Goal: Find specific page/section: Find specific page/section

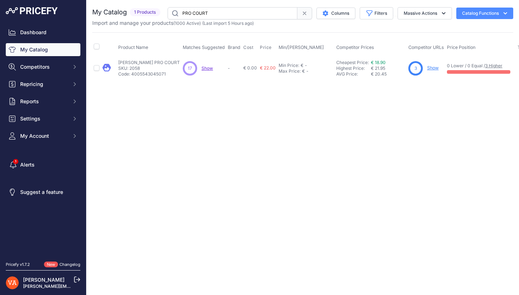
drag, startPoint x: 196, startPoint y: 13, endPoint x: 166, endPoint y: 9, distance: 29.7
click at [166, 9] on div "PRO COURT Columns Filters Status All Status Only Enabled Only Disabled" at bounding box center [338, 13] width 350 height 12
click at [42, 35] on link "Dashboard" at bounding box center [43, 32] width 75 height 13
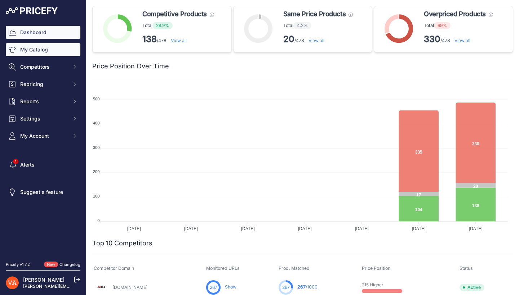
click at [44, 45] on link "My Catalog" at bounding box center [43, 49] width 75 height 13
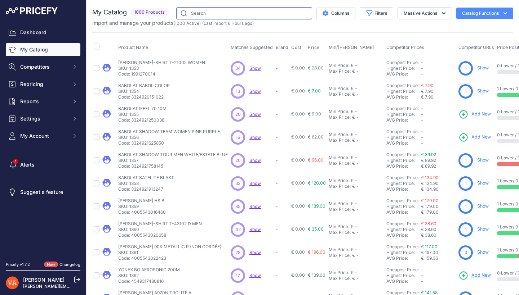
click at [214, 14] on input "text" at bounding box center [244, 13] width 136 height 12
type input "shadow spirit men dark blue"
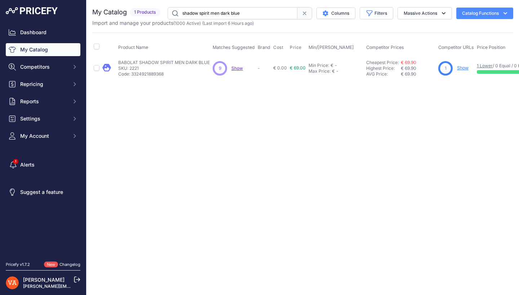
click at [461, 68] on link "Show" at bounding box center [463, 67] width 12 height 5
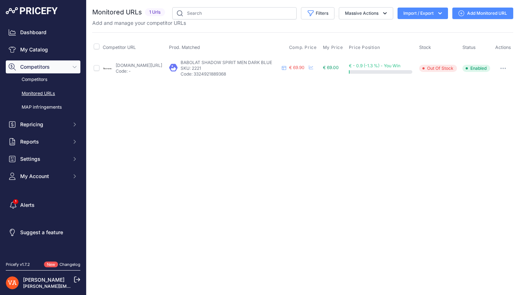
click at [162, 68] on link "badmania.fr/badminton-babolat-shadow-spirit-men-bleu-8fp1098.html?prirule_jdsni…" at bounding box center [139, 65] width 46 height 5
click at [36, 33] on link "Dashboard" at bounding box center [43, 32] width 75 height 13
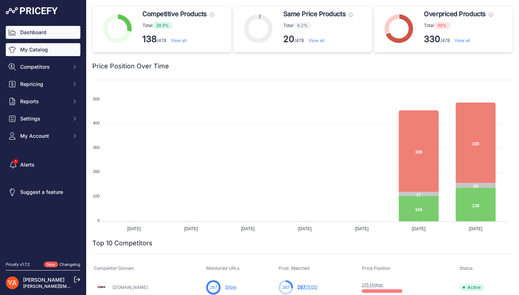
click at [49, 47] on link "My Catalog" at bounding box center [43, 49] width 75 height 13
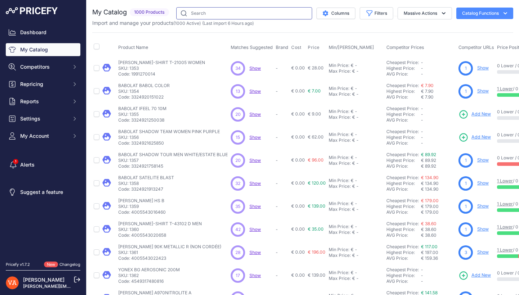
click at [228, 18] on input "text" at bounding box center [244, 13] width 136 height 12
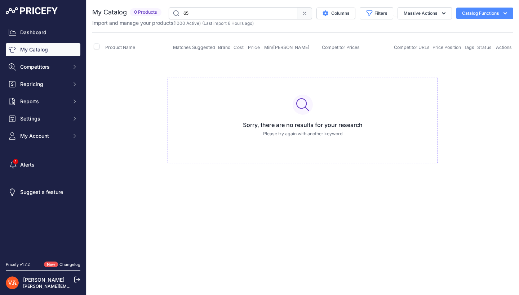
type input "65"
